Goal: Obtain resource: Obtain resource

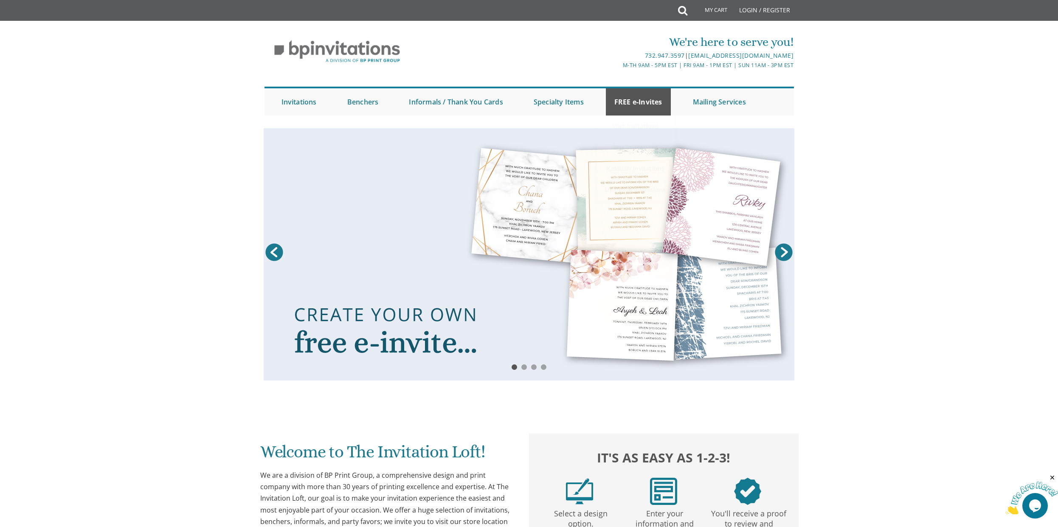
click at [642, 104] on link "FREE e-Invites" at bounding box center [638, 101] width 65 height 27
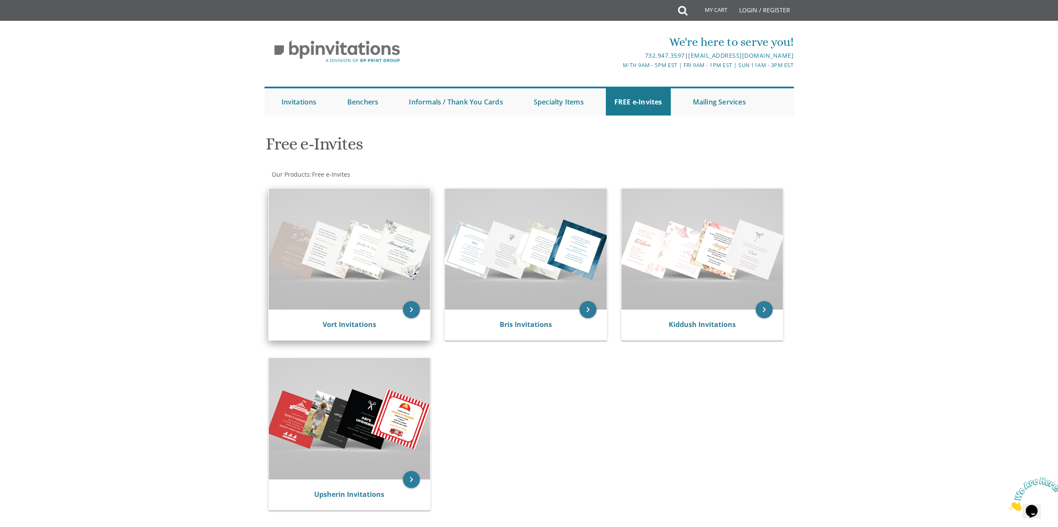
click at [390, 229] on img at bounding box center [350, 248] width 162 height 121
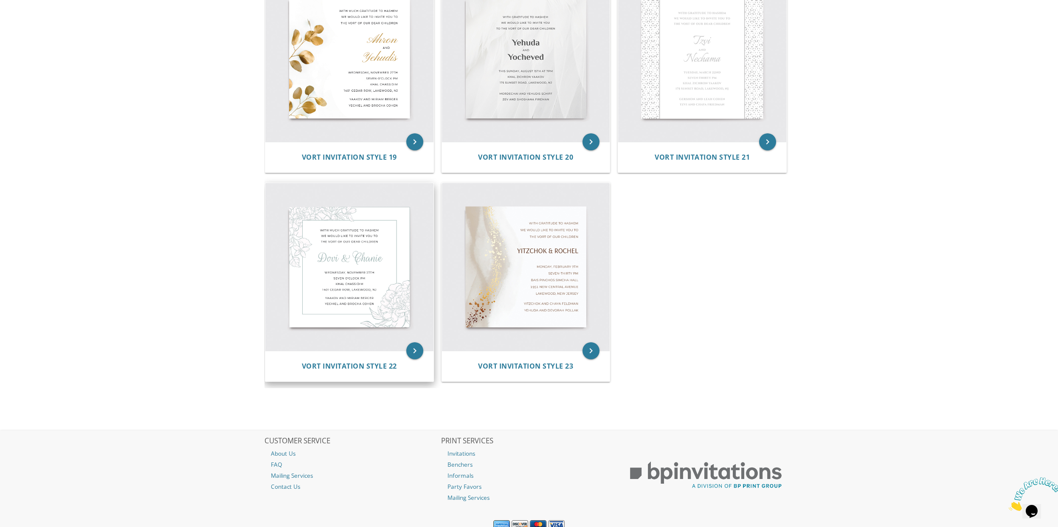
scroll to position [1473, 0]
click at [374, 231] on img at bounding box center [349, 267] width 168 height 168
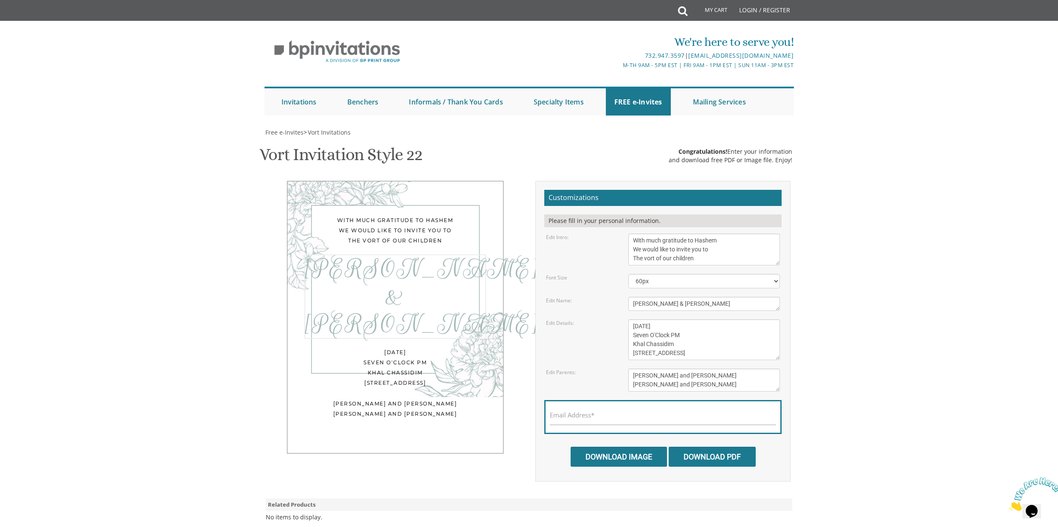
drag, startPoint x: 687, startPoint y: 302, endPoint x: 602, endPoint y: 310, distance: 85.7
click at [602, 310] on form "Customizations Please fill in your personal information. Edit Intro: With much …" at bounding box center [662, 328] width 237 height 277
drag, startPoint x: 688, startPoint y: 300, endPoint x: 616, endPoint y: 307, distance: 72.5
click at [617, 307] on div "Edit Name: Dovi & Chanie" at bounding box center [663, 304] width 247 height 14
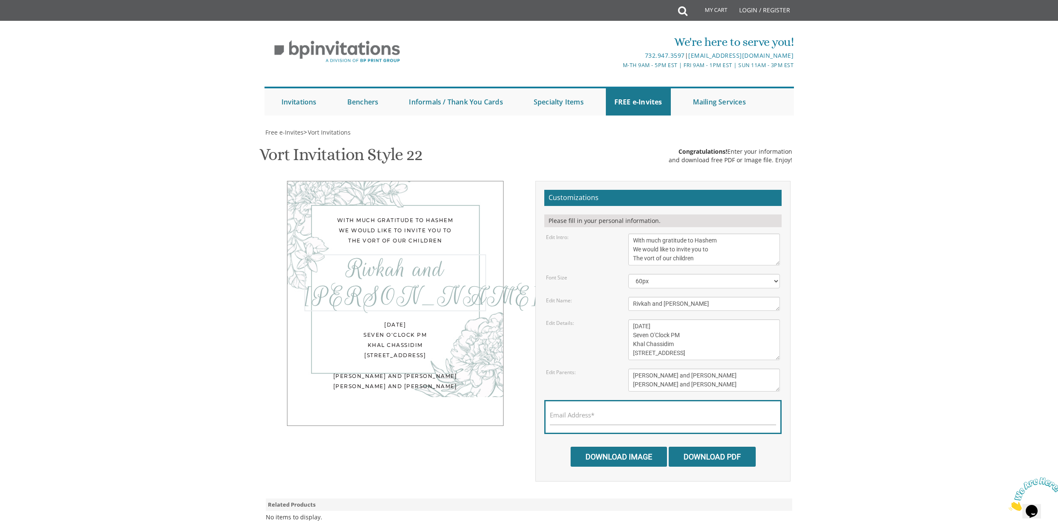
type textarea "Rivkah and Yosef"
drag, startPoint x: 634, startPoint y: 374, endPoint x: 720, endPoint y: 383, distance: 85.9
click at [720, 383] on textarea "Yaakov and Miriam Berger Yechiel and Brocha Cohen" at bounding box center [704, 379] width 152 height 23
click at [700, 374] on textarea "Yaakov and Miriam Berger Yechiel and Brocha Cohen" at bounding box center [704, 379] width 152 height 23
click at [689, 382] on textarea "Yaakov and Miriam Berger Yechiel and Brocha Cohen" at bounding box center [704, 379] width 152 height 23
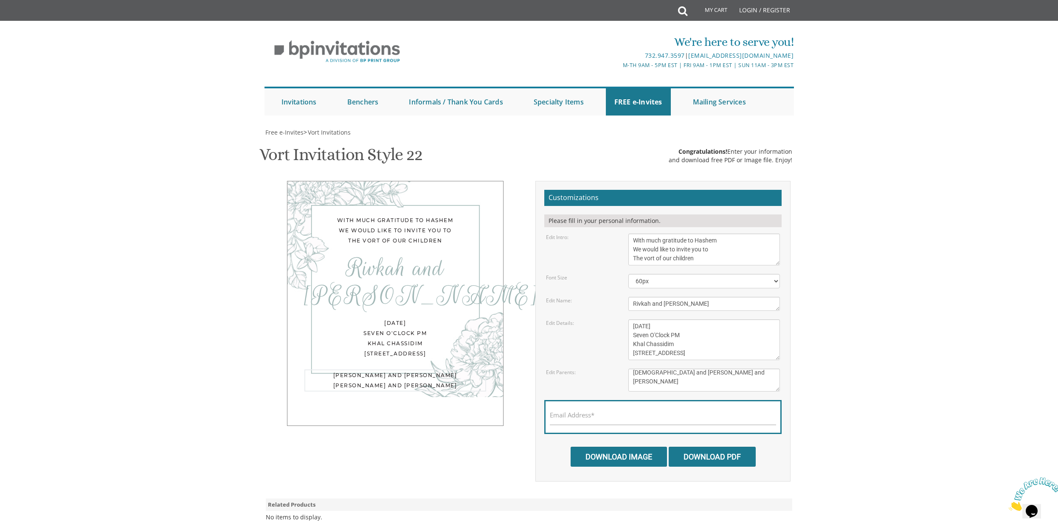
scroll to position [6, 0]
type textarea "Rabbi and Mrs. Eliyahu Schreibman Rabbi and Mrs. Yomtov Stern Rabbi and Mrs. Yi…"
drag, startPoint x: 631, startPoint y: 324, endPoint x: 770, endPoint y: 352, distance: 141.1
click at [770, 352] on textarea "Wednesday, November 27th Seven O'Clock PM Khal Chassidim 1401 Cedar Row, Lakewo…" at bounding box center [704, 339] width 152 height 41
type textarea "Monday, August 25th 7:30 PM Cong Ateres Yeshaya 908 East County Line Road Lakew…"
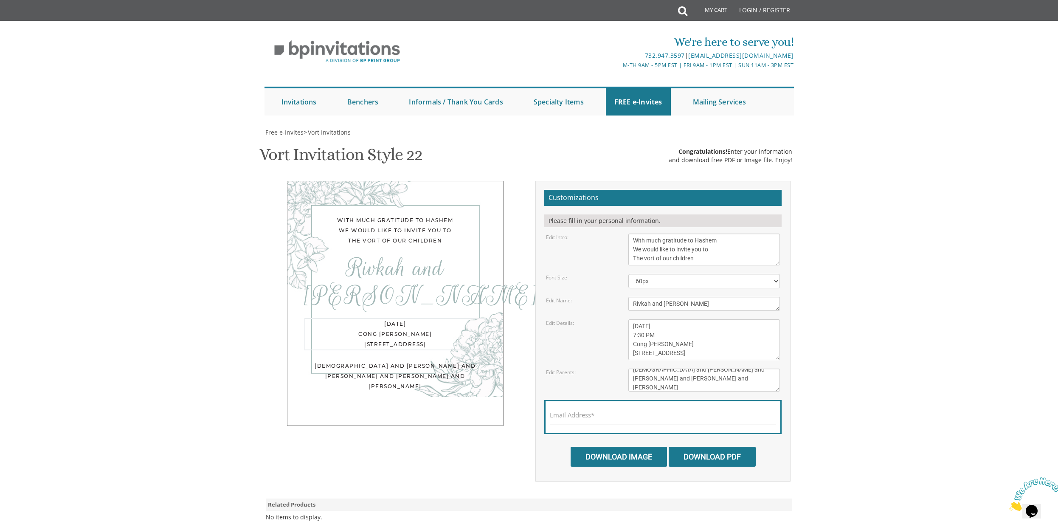
click at [397, 321] on div "Monday, August 25th Cong Ateres Yeshaya 908 County Line Road" at bounding box center [395, 334] width 182 height 32
click at [368, 318] on div "Monday, August 25th 7:30 PM Cong Ateres Yeshaya 908 East County Line Road Lakew…" at bounding box center [395, 338] width 182 height 41
click at [284, 128] on span "Free e-Invites" at bounding box center [284, 132] width 38 height 8
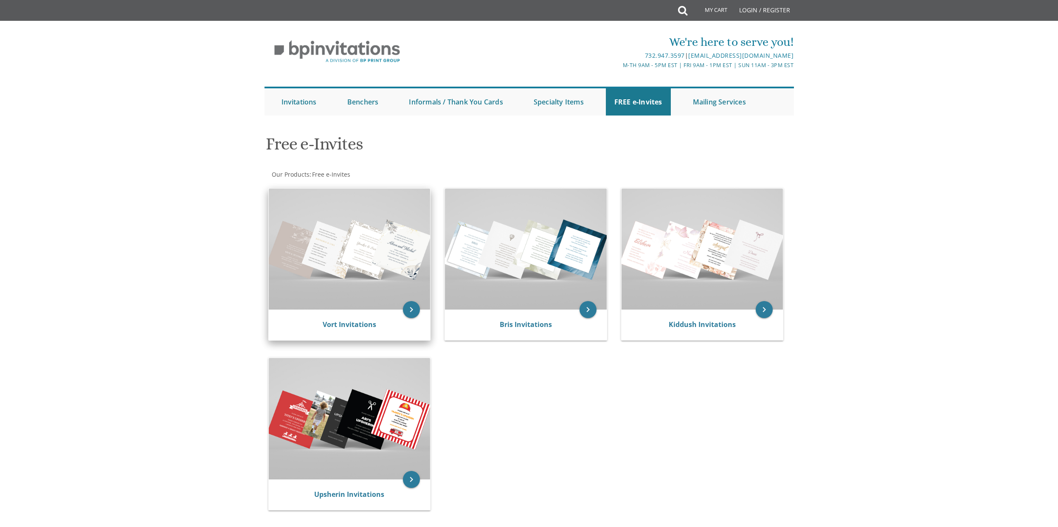
click at [358, 248] on img at bounding box center [350, 248] width 162 height 121
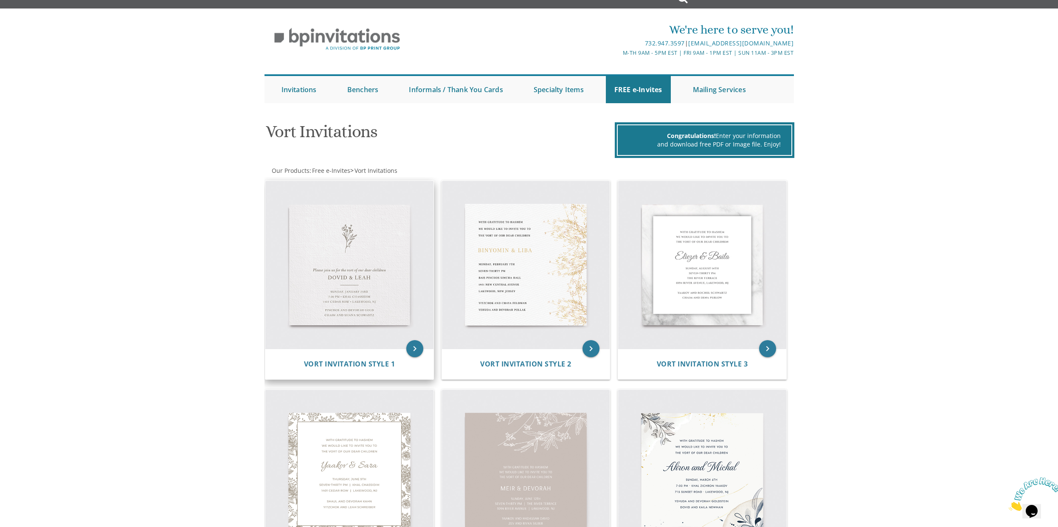
scroll to position [42, 0]
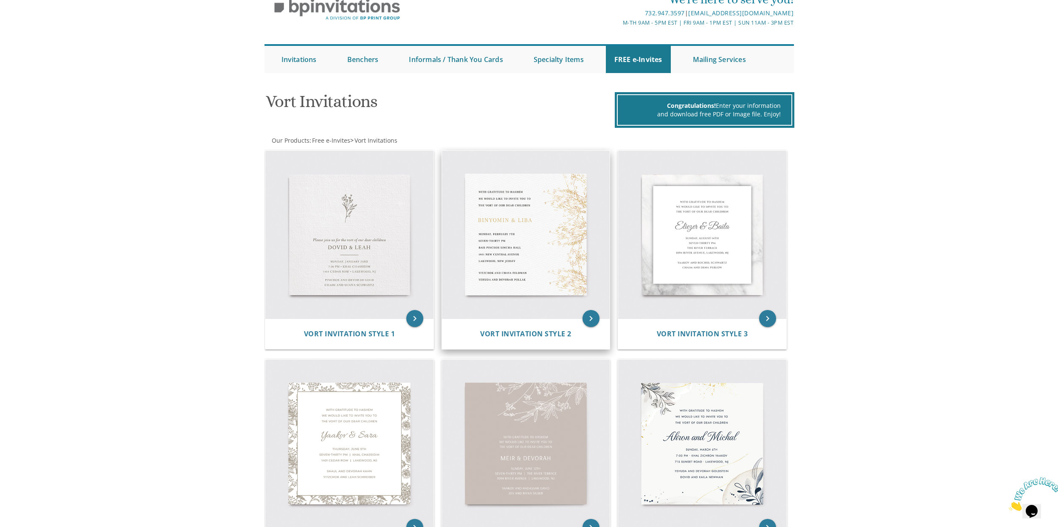
click at [536, 230] on img at bounding box center [526, 235] width 168 height 168
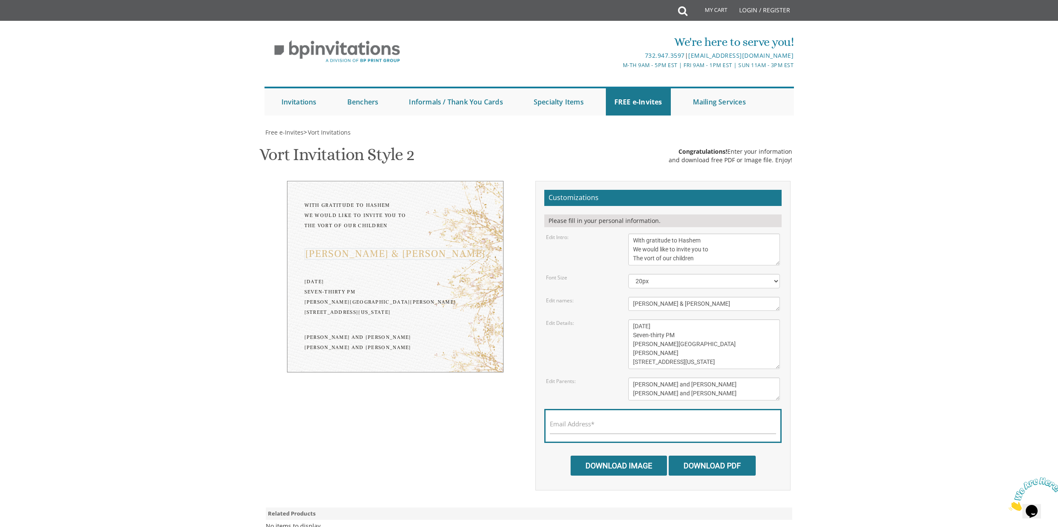
drag, startPoint x: 691, startPoint y: 303, endPoint x: 529, endPoint y: 297, distance: 162.3
click at [529, 297] on div "With gratitude to Hashem We would like to invite you to The vort of our childre…" at bounding box center [529, 335] width 536 height 309
type textarea "[PERSON_NAME] and [PERSON_NAME]"
drag, startPoint x: 659, startPoint y: 323, endPoint x: 702, endPoint y: 322, distance: 42.9
click at [702, 322] on textarea "[DATE] Seven-thirty PM [PERSON_NAME][GEOGRAPHIC_DATA][PERSON_NAME] [STREET_ADDR…" at bounding box center [704, 344] width 152 height 50
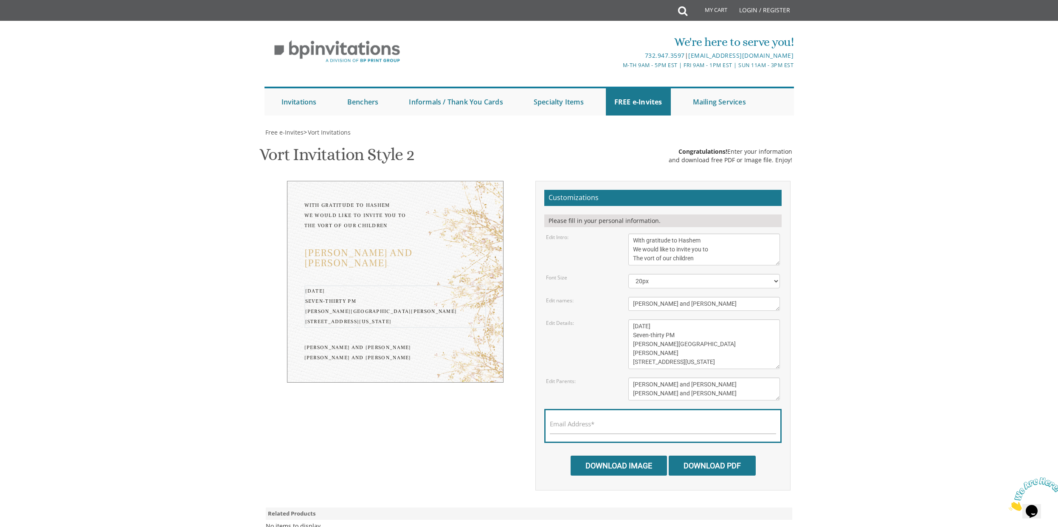
drag, startPoint x: 647, startPoint y: 344, endPoint x: 728, endPoint y: 357, distance: 82.2
click at [728, 357] on textarea "[DATE] Seven-thirty PM [PERSON_NAME][GEOGRAPHIC_DATA][PERSON_NAME] [STREET_ADDR…" at bounding box center [704, 344] width 152 height 50
type textarea "[DATE] Seven-thirty PM Cong. [PERSON_NAME] [STREET_ADDRESS]"
drag, startPoint x: 634, startPoint y: 383, endPoint x: 722, endPoint y: 391, distance: 88.2
click at [722, 391] on textarea "[PERSON_NAME] and [PERSON_NAME] [PERSON_NAME] and [PERSON_NAME]" at bounding box center [704, 388] width 152 height 23
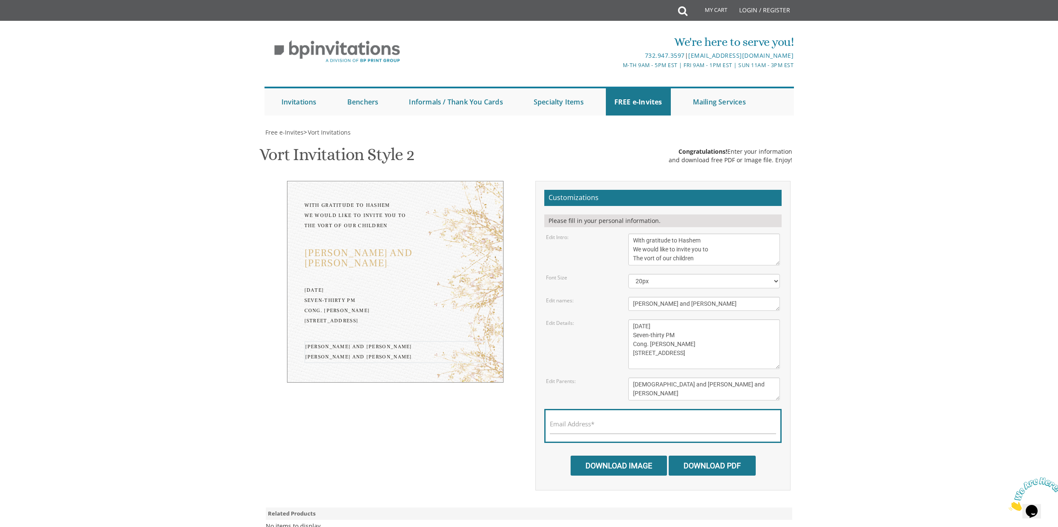
scroll to position [6, 0]
type textarea "[DEMOGRAPHIC_DATA] and [PERSON_NAME] and [PERSON_NAME] Mr. and [PERSON_NAME] (a…"
click at [700, 259] on textarea "With gratitude to Hashem We would like to invite you to The vort of our children" at bounding box center [704, 249] width 152 height 32
type textarea "With gratitude to Hashem We would like to invite you to The vort of our children"
click at [578, 467] on input "Download Image" at bounding box center [619, 466] width 96 height 20
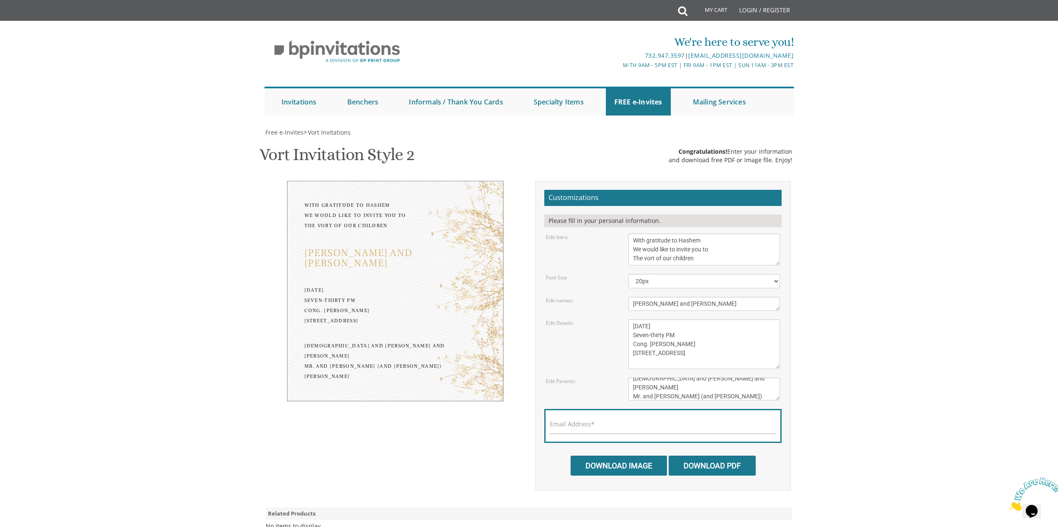
click at [594, 423] on label "Email Address*" at bounding box center [572, 423] width 45 height 9
click at [594, 423] on input "Email Address*" at bounding box center [663, 428] width 226 height 11
type input "n"
type input "M"
type input "s"
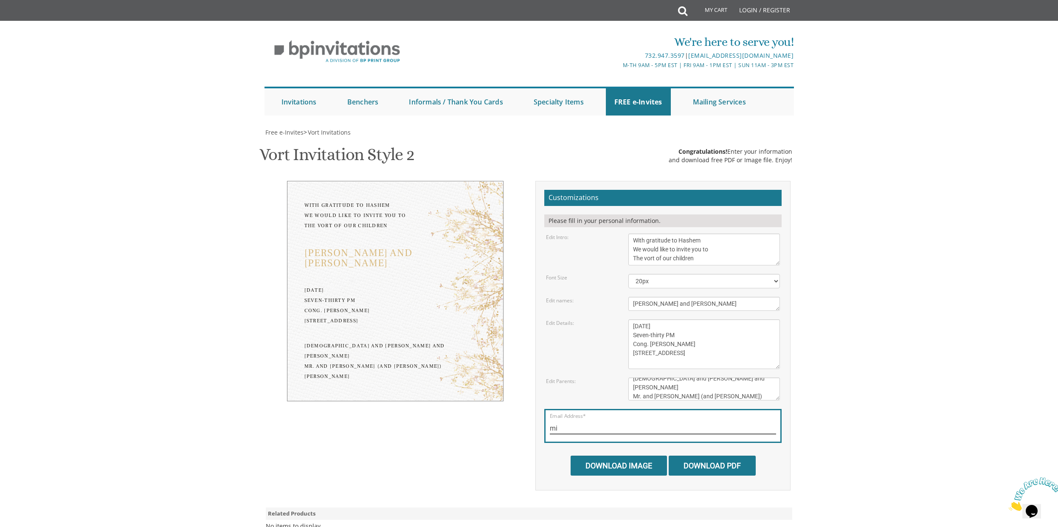
type input "m"
type input "[EMAIL_ADDRESS][DOMAIN_NAME]"
click at [622, 458] on input "Download Image" at bounding box center [619, 466] width 96 height 20
click at [698, 469] on input "Download PDF" at bounding box center [712, 466] width 87 height 20
click at [670, 358] on textarea "[DATE] Seven-thirty PM [PERSON_NAME][GEOGRAPHIC_DATA][PERSON_NAME] [STREET_ADDR…" at bounding box center [704, 344] width 152 height 50
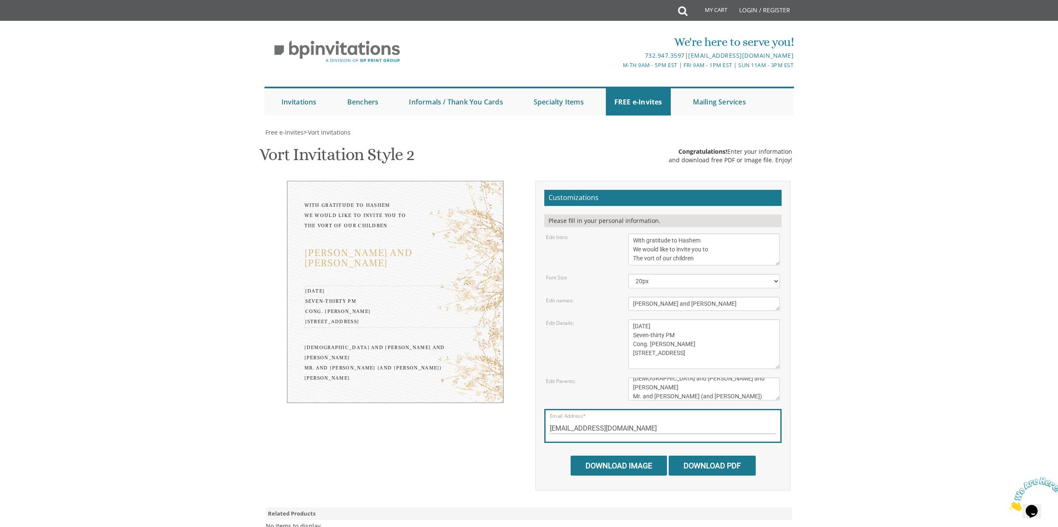
type textarea "[DATE] Seven-thirty PM Cong. [PERSON_NAME] [STREET_ADDRESS]"
click at [615, 466] on input "Download Image" at bounding box center [619, 466] width 96 height 20
click at [704, 461] on input "Download PDF" at bounding box center [712, 466] width 87 height 20
